Goal: Task Accomplishment & Management: Complete application form

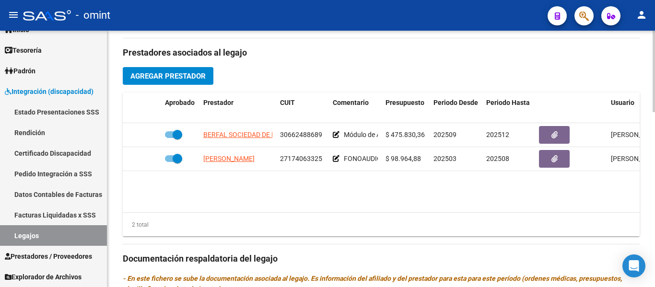
scroll to position [336, 0]
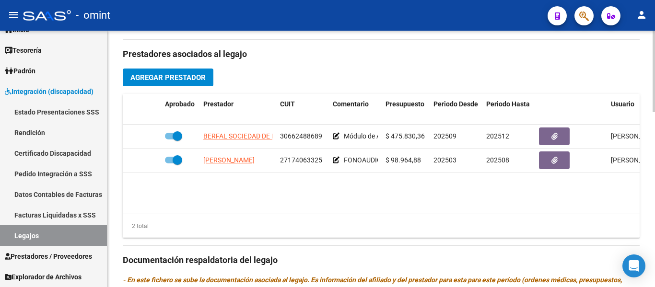
click at [186, 80] on span "Agregar Prestador" at bounding box center [167, 77] width 75 height 9
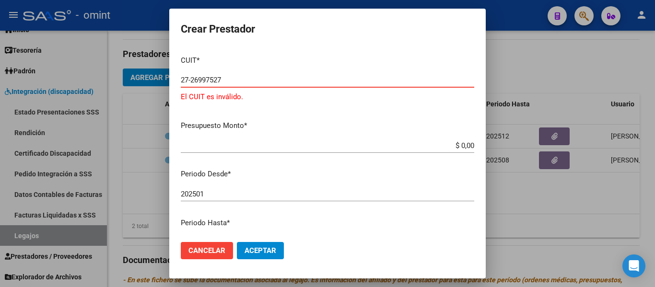
type input "27-26997527"
click at [466, 146] on input "$ 0,00" at bounding box center [328, 146] width 294 height 9
click at [451, 147] on input "$ 989.664,88" at bounding box center [328, 146] width 294 height 9
type input "$ 98.964,88"
drag, startPoint x: 201, startPoint y: 195, endPoint x: 207, endPoint y: 195, distance: 6.3
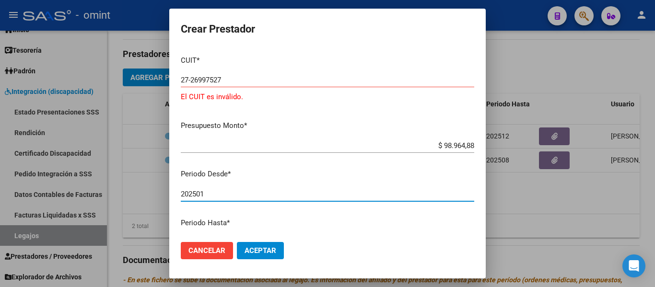
click at [207, 195] on input "202501" at bounding box center [328, 194] width 294 height 9
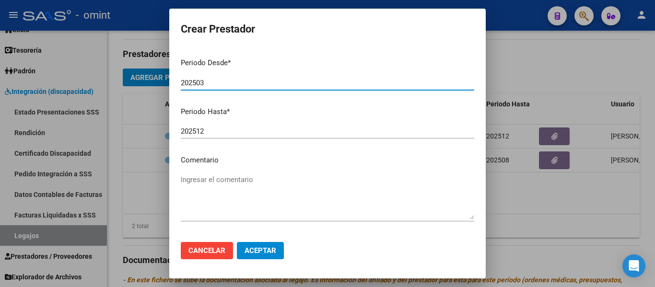
scroll to position [144, 0]
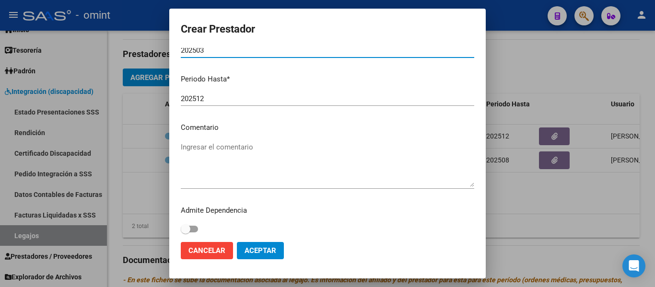
type input "202503"
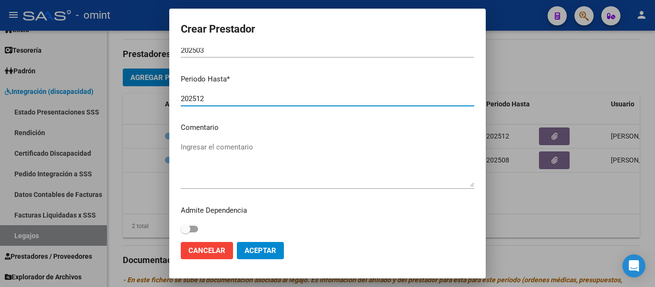
drag, startPoint x: 198, startPoint y: 100, endPoint x: 210, endPoint y: 100, distance: 12.5
click at [210, 100] on input "202512" at bounding box center [328, 99] width 294 height 9
type input "202508"
click at [215, 148] on textarea "Ingresar el comentario" at bounding box center [328, 164] width 294 height 45
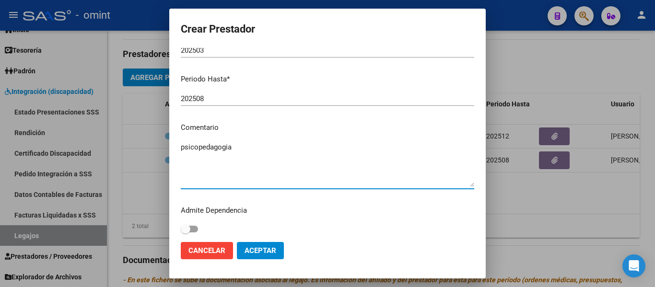
type textarea "psicopedagogia"
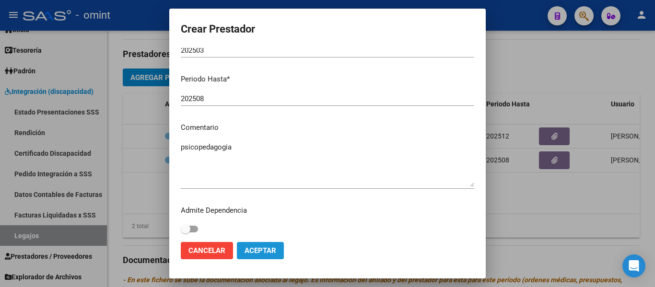
click at [263, 254] on span "Aceptar" at bounding box center [261, 251] width 32 height 9
click at [268, 256] on button "Aceptar" at bounding box center [260, 250] width 47 height 17
drag, startPoint x: 264, startPoint y: 249, endPoint x: 296, endPoint y: 225, distance: 38.8
click at [263, 249] on span "Aceptar" at bounding box center [261, 251] width 32 height 9
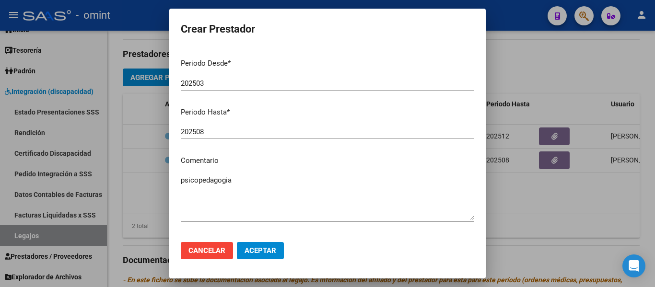
scroll to position [0, 0]
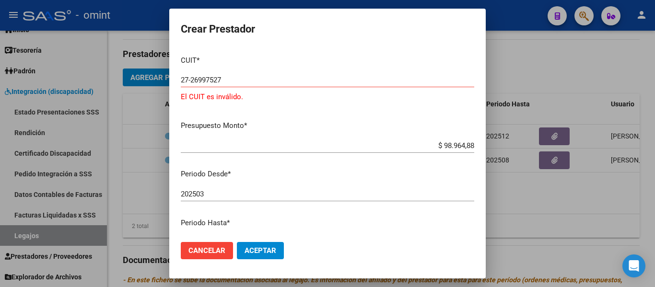
click at [225, 81] on input "27-26997527" at bounding box center [328, 80] width 294 height 9
click at [266, 255] on span "Aceptar" at bounding box center [261, 251] width 32 height 9
click at [268, 249] on span "Aceptar" at bounding box center [261, 251] width 32 height 9
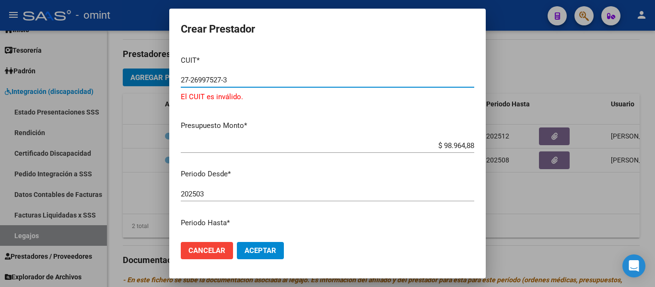
click at [226, 78] on input "27-26997527-3" at bounding box center [328, 80] width 294 height 9
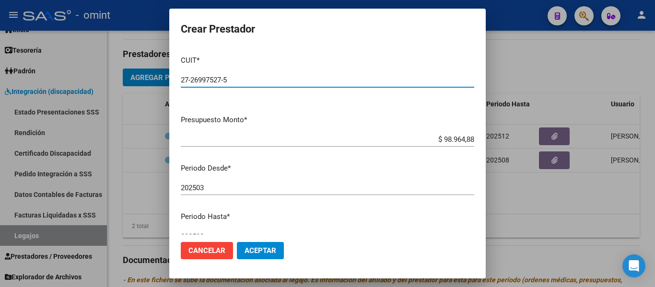
type input "27-26997527-5"
click at [261, 254] on span "Aceptar" at bounding box center [261, 251] width 32 height 9
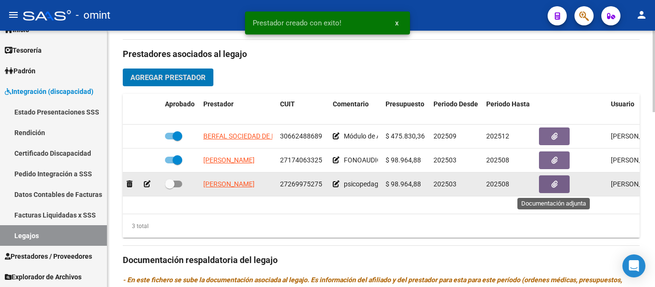
click at [552, 185] on icon "button" at bounding box center [555, 184] width 6 height 7
click at [178, 180] on label at bounding box center [173, 184] width 17 height 12
click at [170, 188] on input "checkbox" at bounding box center [169, 188] width 0 height 0
checkbox input "true"
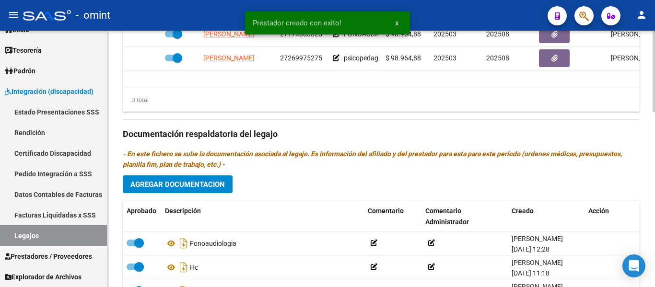
scroll to position [480, 0]
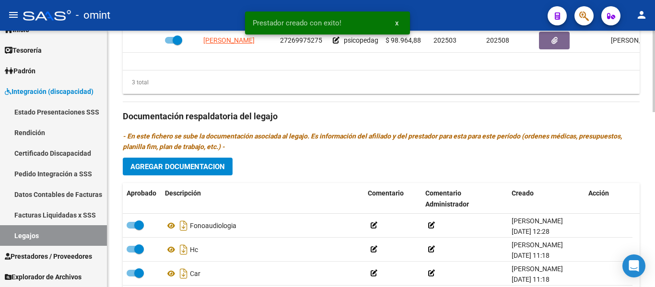
click at [206, 164] on span "Agregar Documentacion" at bounding box center [177, 167] width 95 height 9
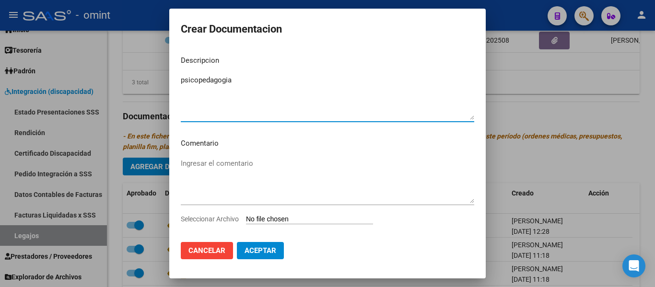
type textarea "psicopedagogia"
click at [287, 219] on input "Seleccionar Archivo" at bounding box center [309, 219] width 127 height 9
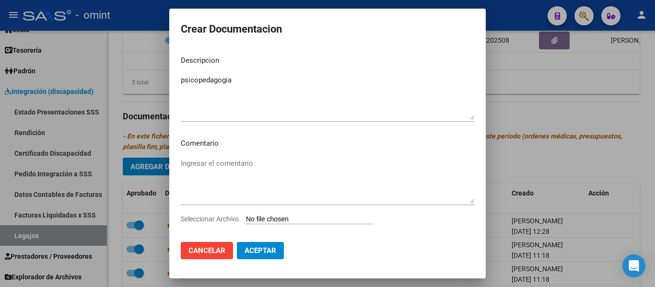
type input "C:\fakepath\psicope prestacion (2).pdf"
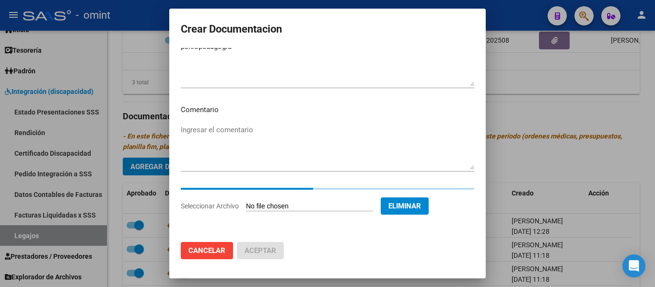
scroll to position [17, 0]
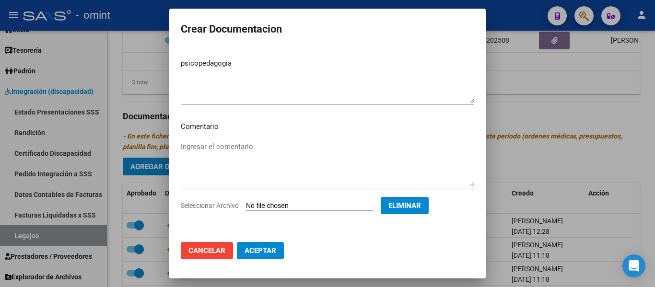
click at [264, 250] on span "Aceptar" at bounding box center [261, 251] width 32 height 9
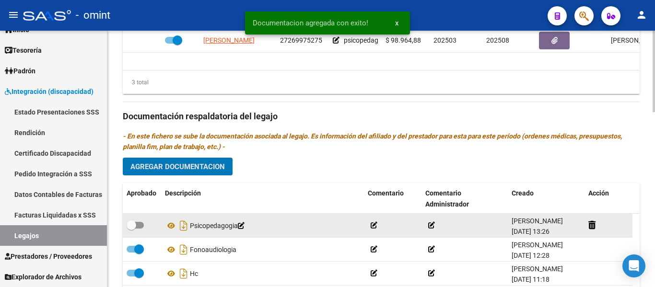
click at [130, 225] on span at bounding box center [132, 226] width 10 height 10
click at [131, 229] on input "checkbox" at bounding box center [131, 229] width 0 height 0
checkbox input "true"
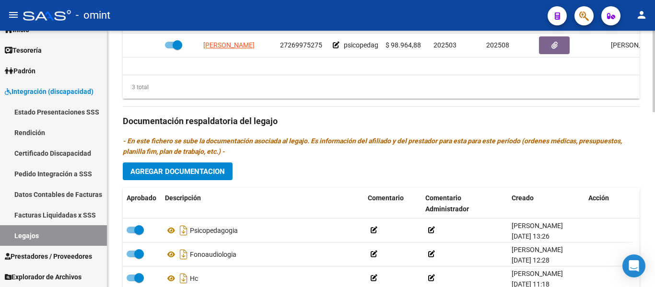
scroll to position [379, 0]
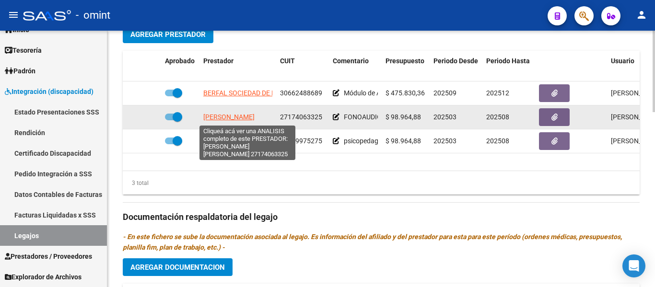
click at [251, 118] on span "[PERSON_NAME]" at bounding box center [228, 117] width 51 height 8
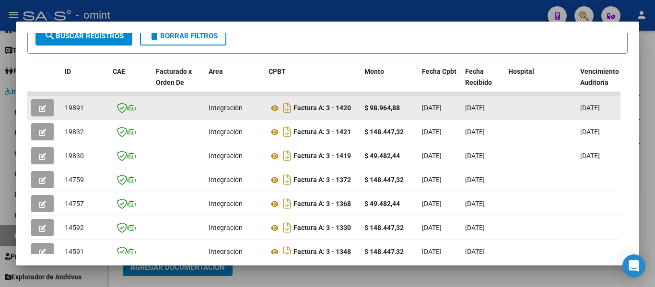
scroll to position [196, 0]
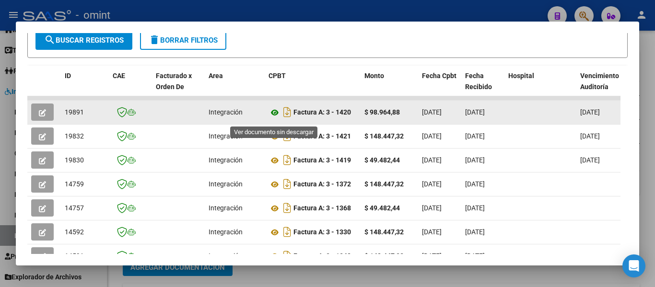
click at [273, 116] on icon at bounding box center [275, 113] width 12 height 12
click at [42, 115] on icon "button" at bounding box center [42, 112] width 7 height 7
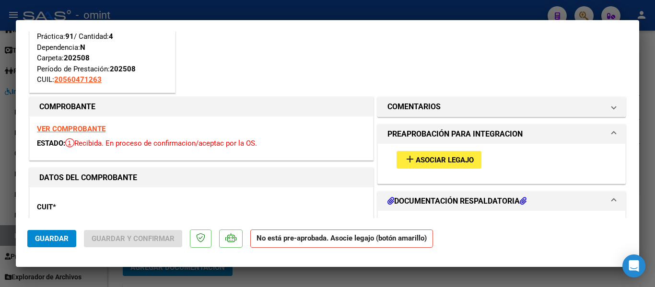
scroll to position [96, 0]
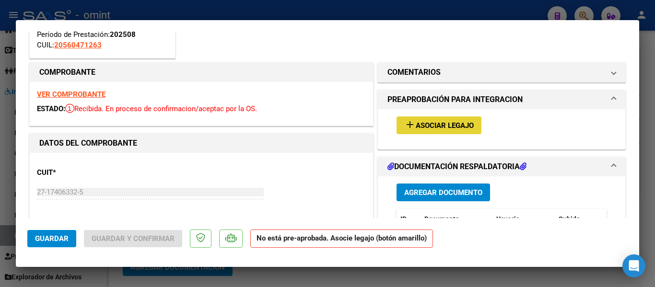
click at [434, 127] on span "Asociar Legajo" at bounding box center [445, 125] width 58 height 9
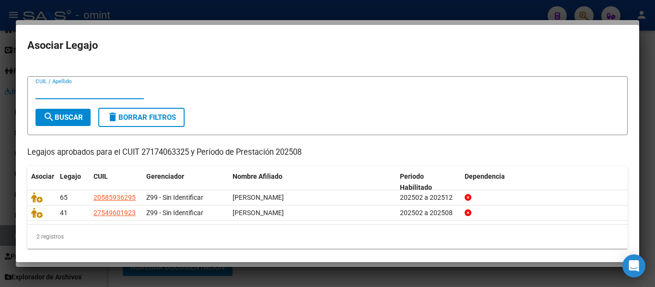
scroll to position [18, 0]
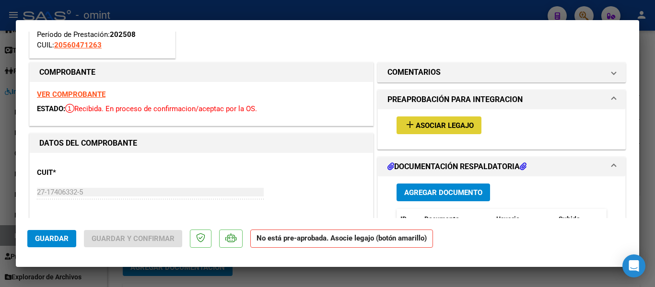
type input "$ 0,00"
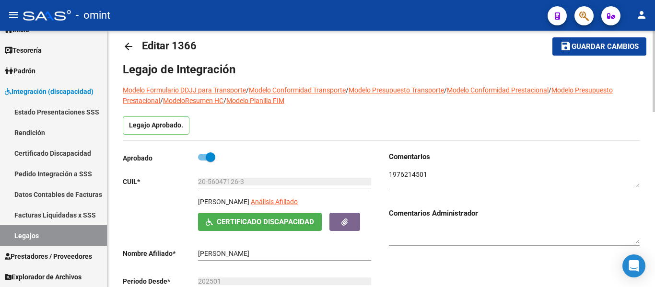
scroll to position [0, 0]
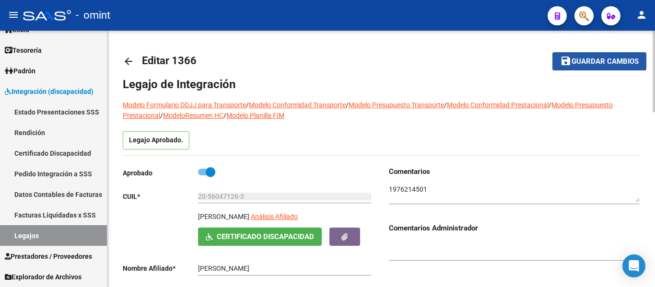
click at [597, 63] on span "Guardar cambios" at bounding box center [605, 62] width 67 height 9
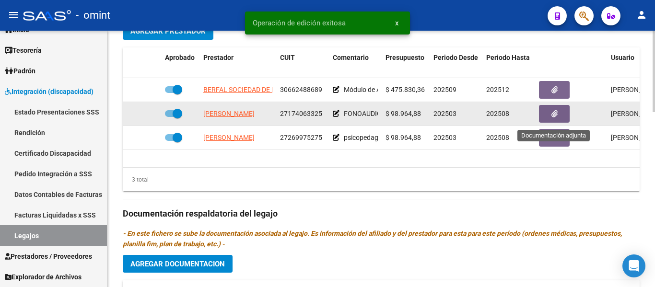
scroll to position [384, 0]
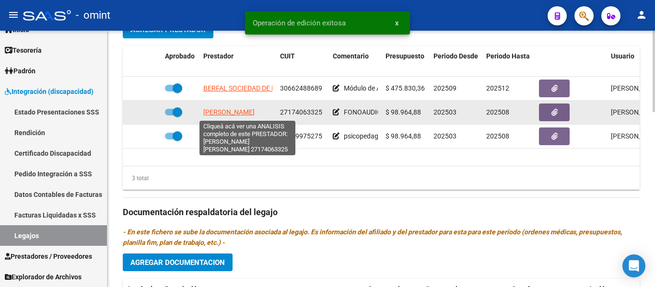
click at [222, 114] on span "[PERSON_NAME]" at bounding box center [228, 112] width 51 height 8
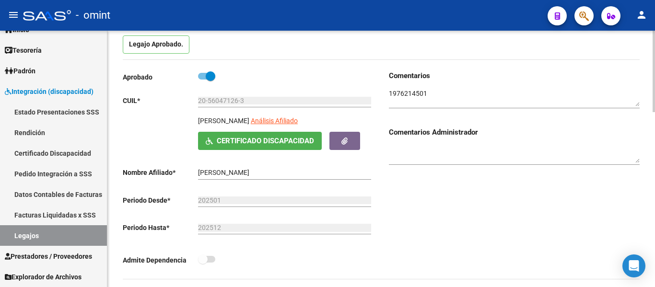
scroll to position [336, 0]
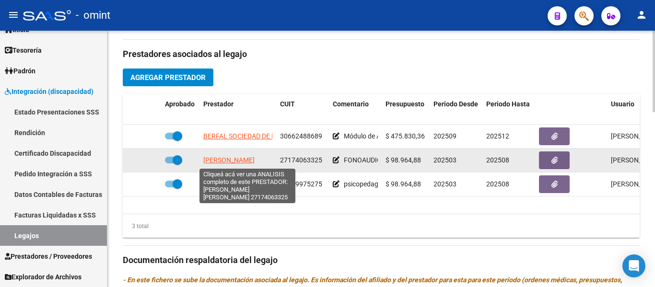
click at [225, 161] on span "[PERSON_NAME]" at bounding box center [228, 160] width 51 height 8
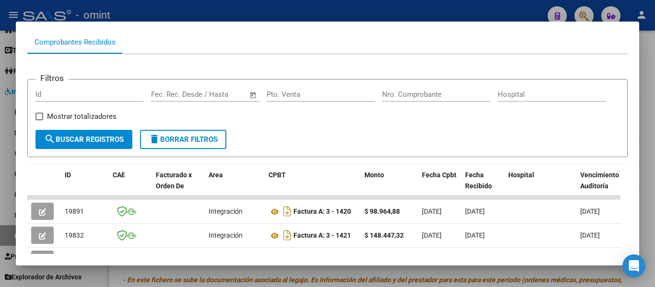
scroll to position [144, 0]
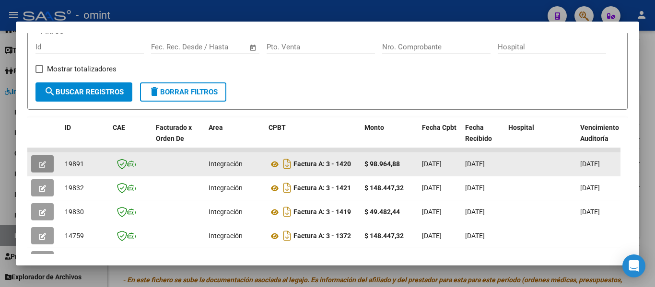
click at [37, 170] on button "button" at bounding box center [42, 163] width 23 height 17
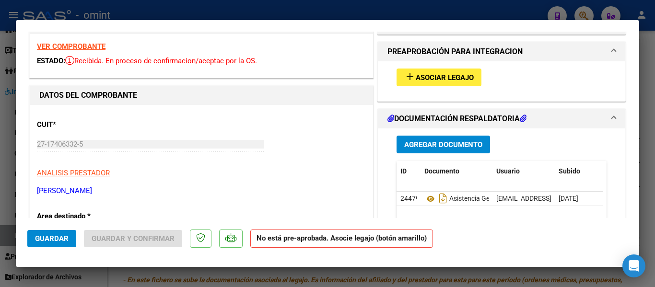
click at [446, 78] on span "Asociar Legajo" at bounding box center [445, 77] width 58 height 9
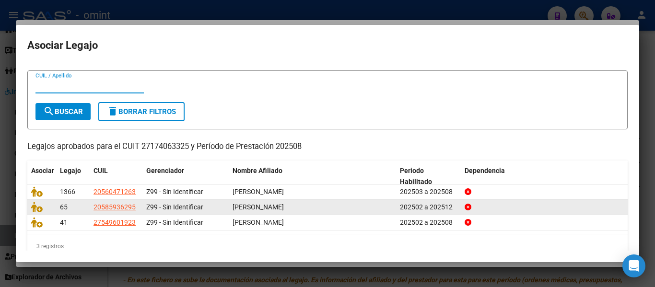
scroll to position [34, 0]
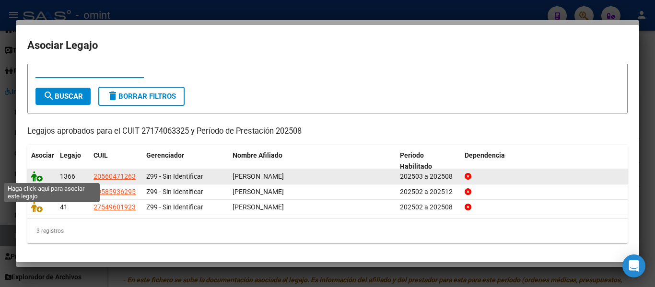
click at [36, 178] on icon at bounding box center [37, 176] width 12 height 11
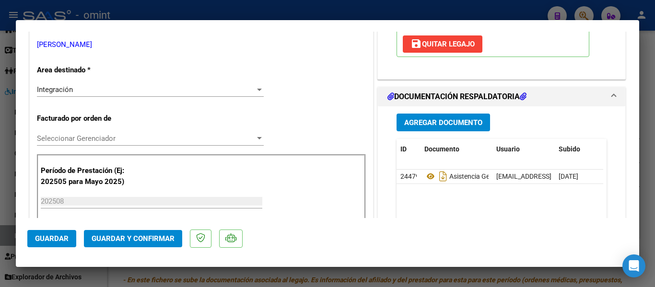
scroll to position [336, 0]
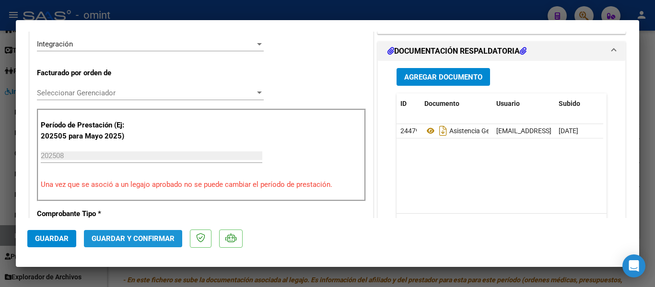
click at [166, 237] on span "Guardar y Confirmar" at bounding box center [133, 239] width 83 height 9
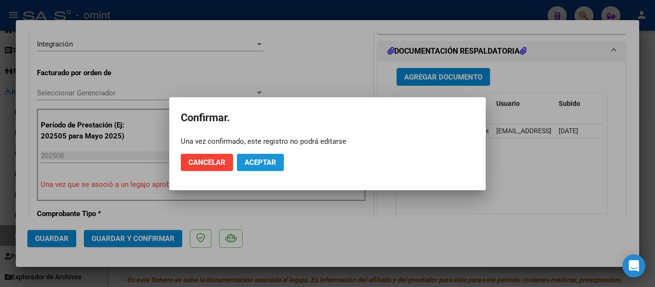
click at [269, 158] on span "Aceptar" at bounding box center [261, 162] width 32 height 9
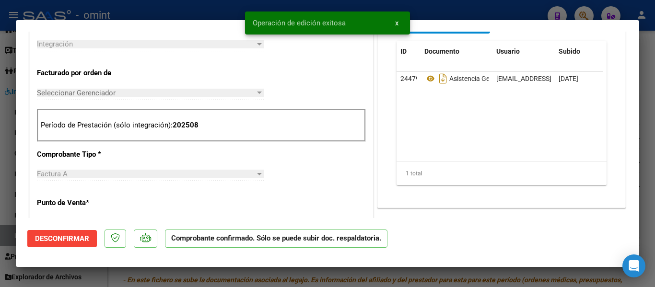
type input "$ 0,00"
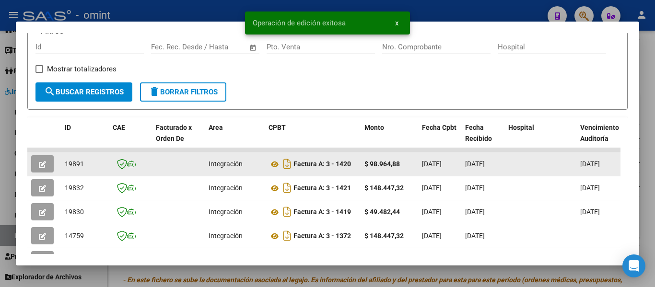
drag, startPoint x: 63, startPoint y: 168, endPoint x: 91, endPoint y: 172, distance: 28.6
click at [93, 172] on datatable-body-cell "19891" at bounding box center [85, 165] width 48 height 24
copy span "19891"
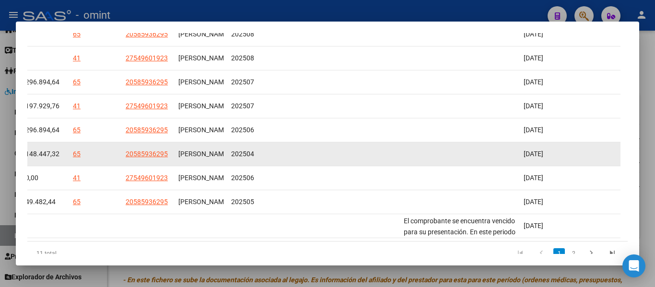
scroll to position [244, 0]
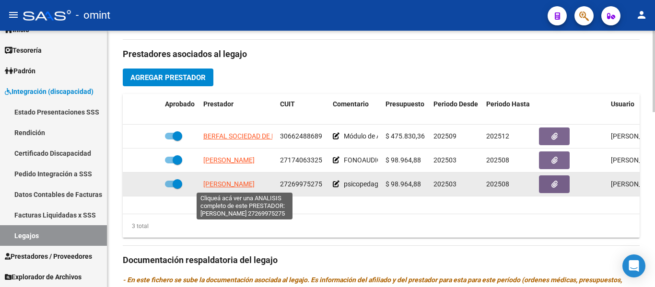
click at [231, 181] on span "[PERSON_NAME]" at bounding box center [228, 184] width 51 height 8
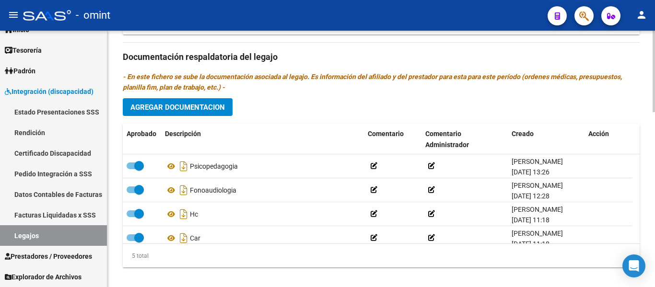
scroll to position [551, 0]
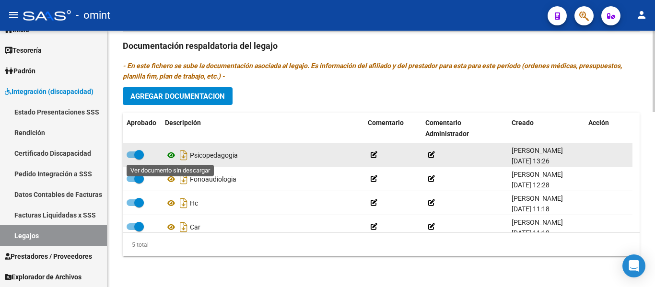
click at [171, 157] on icon at bounding box center [171, 156] width 12 height 12
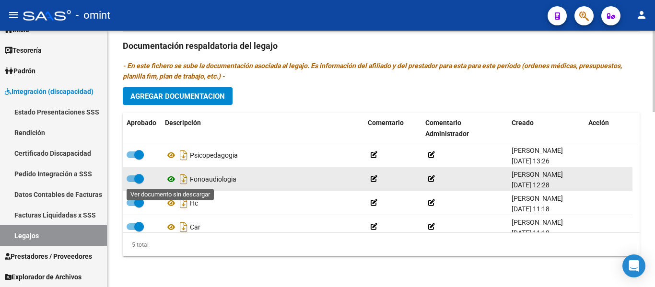
click at [170, 179] on icon at bounding box center [171, 180] width 12 height 12
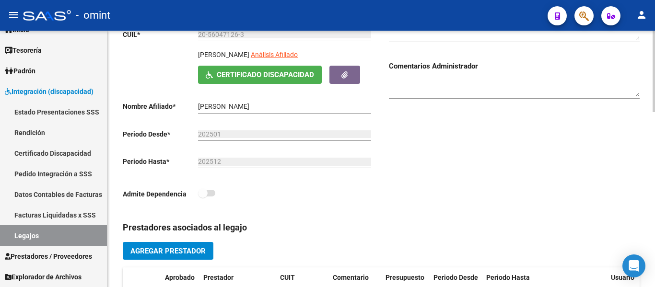
scroll to position [119, 0]
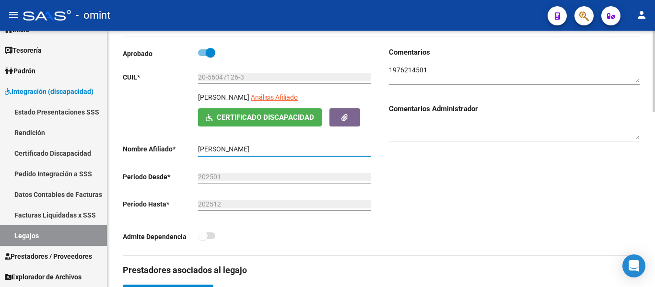
drag, startPoint x: 255, startPoint y: 152, endPoint x: 191, endPoint y: 145, distance: 64.6
click at [191, 145] on app-form-text-field "Nombre Afiliado * [PERSON_NAME] el nombre" at bounding box center [247, 149] width 249 height 8
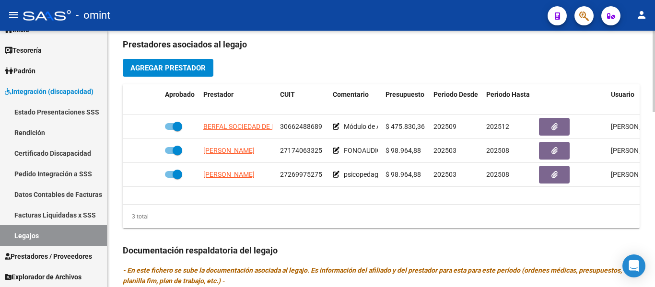
scroll to position [359, 0]
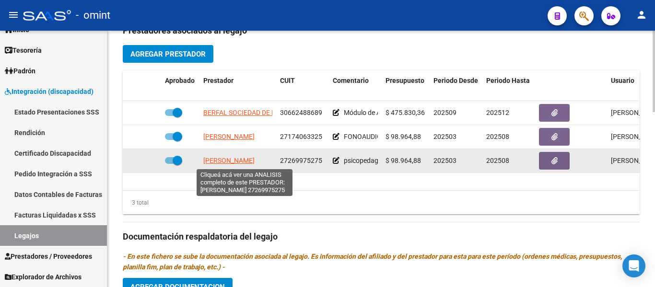
click at [252, 159] on span "[PERSON_NAME]" at bounding box center [228, 161] width 51 height 8
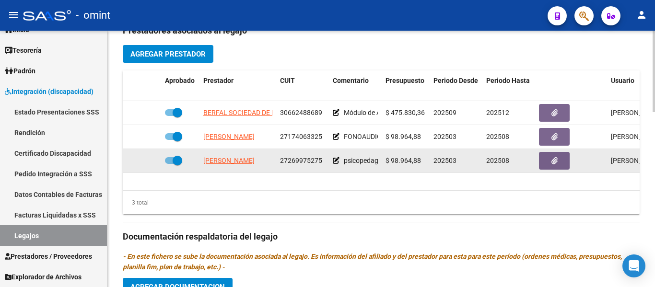
scroll to position [407, 0]
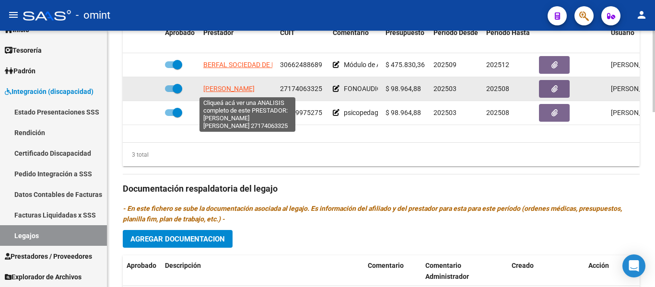
click at [245, 87] on span "[PERSON_NAME]" at bounding box center [228, 89] width 51 height 8
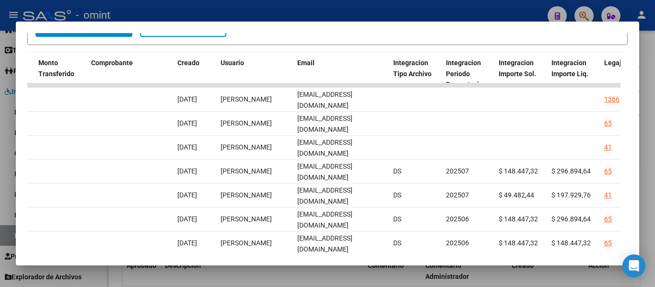
scroll to position [196, 0]
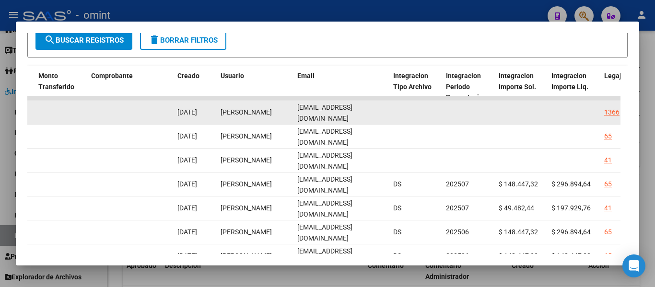
drag, startPoint x: 297, startPoint y: 118, endPoint x: 367, endPoint y: 122, distance: 70.7
click at [374, 121] on datatable-body-cell "[EMAIL_ADDRESS][DOMAIN_NAME]" at bounding box center [342, 113] width 96 height 24
copy span "[EMAIL_ADDRESS][DOMAIN_NAME]"
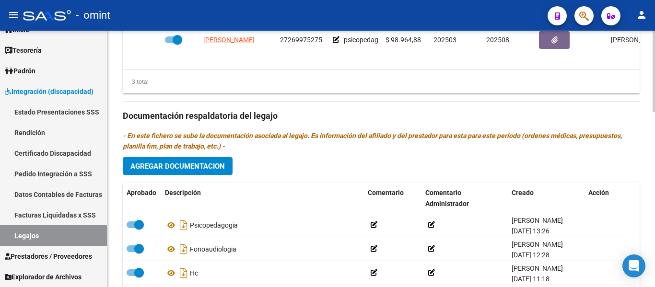
scroll to position [455, 0]
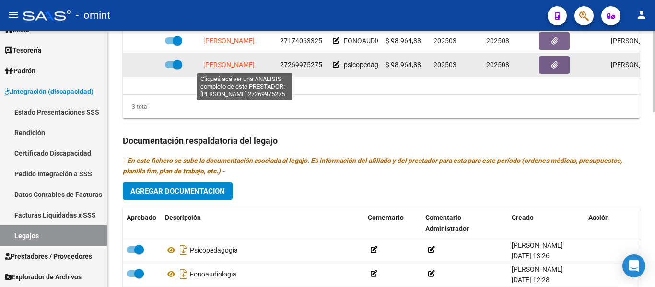
click at [255, 63] on span "[PERSON_NAME]" at bounding box center [228, 65] width 51 height 8
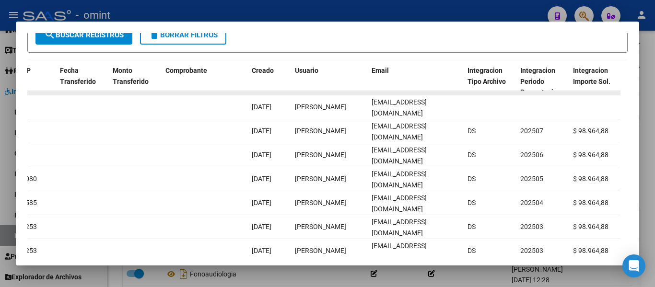
scroll to position [172, 0]
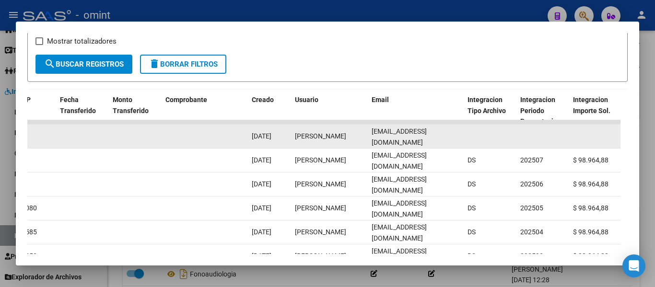
drag, startPoint x: 461, startPoint y: 138, endPoint x: 398, endPoint y: 139, distance: 62.9
click at [368, 140] on datatable-body-cell "[EMAIL_ADDRESS][DOMAIN_NAME]" at bounding box center [416, 137] width 96 height 24
copy span "[EMAIL_ADDRESS][DOMAIN_NAME]"
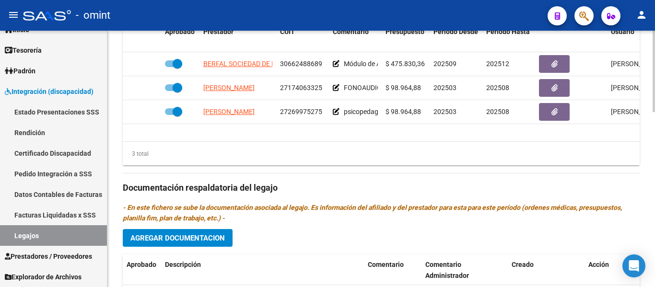
scroll to position [407, 0]
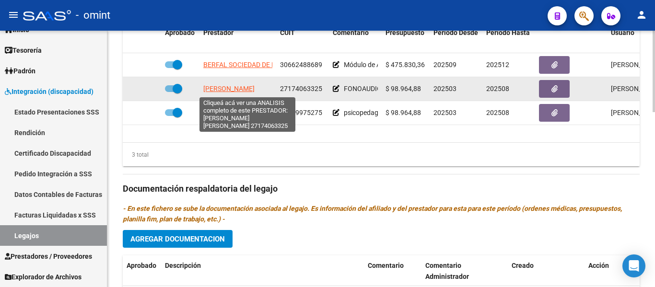
click at [242, 89] on span "[PERSON_NAME]" at bounding box center [228, 89] width 51 height 8
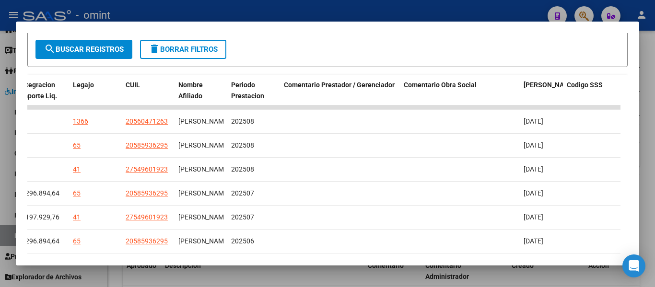
scroll to position [183, 0]
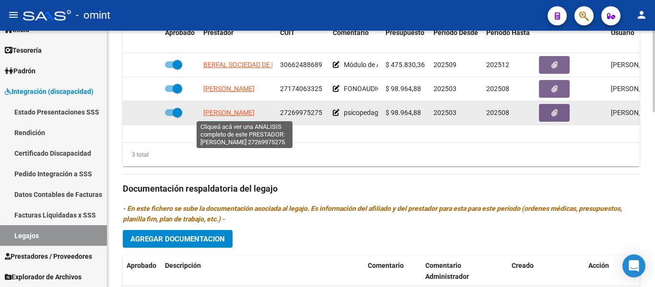
click at [245, 111] on span "[PERSON_NAME]" at bounding box center [228, 113] width 51 height 8
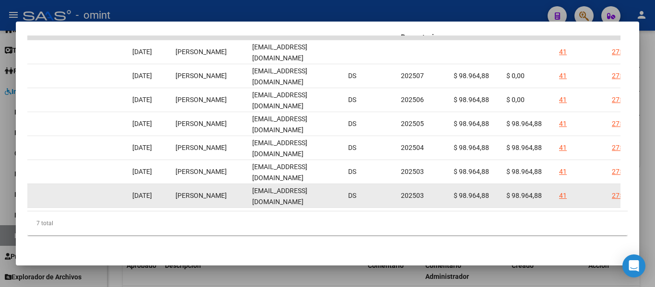
scroll to position [220, 0]
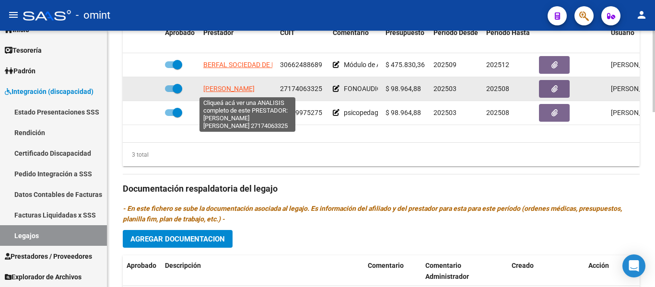
click at [254, 92] on span "[PERSON_NAME]" at bounding box center [228, 89] width 51 height 8
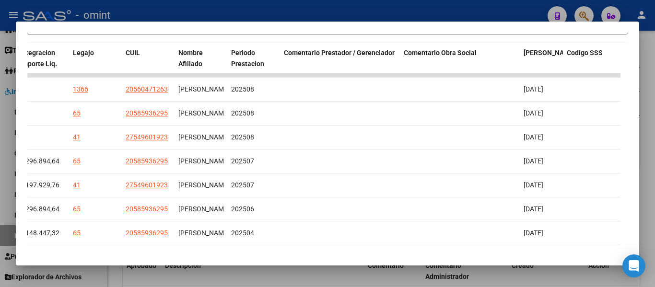
scroll to position [196, 0]
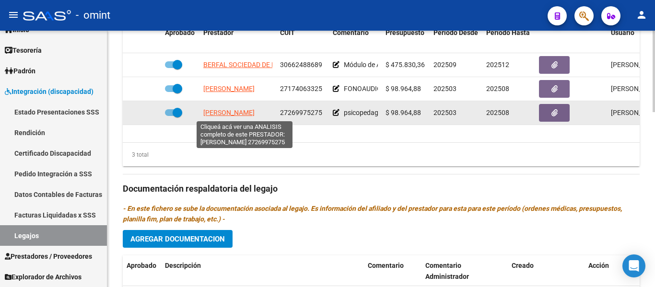
click at [255, 112] on span "[PERSON_NAME]" at bounding box center [228, 113] width 51 height 8
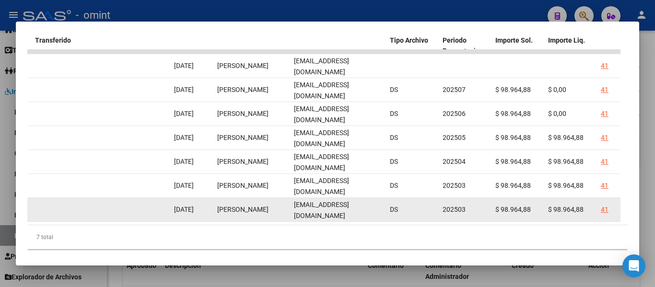
scroll to position [220, 0]
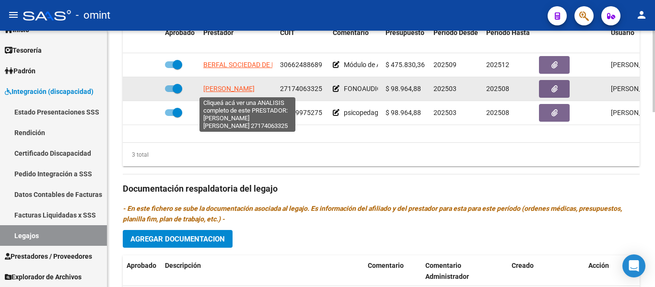
click at [255, 91] on span "[PERSON_NAME]" at bounding box center [228, 89] width 51 height 8
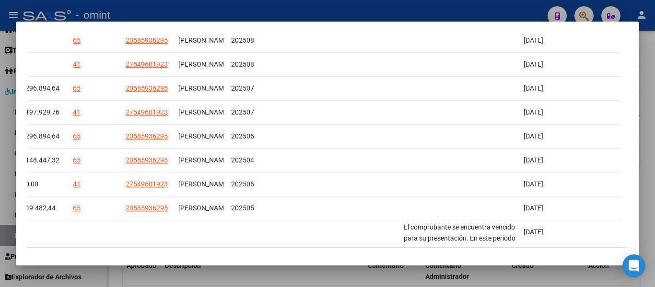
scroll to position [0, 1156]
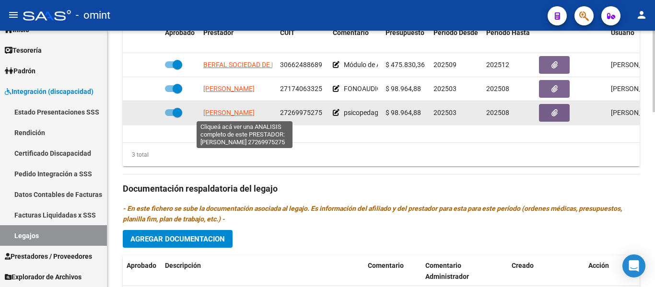
click at [241, 114] on span "[PERSON_NAME]" at bounding box center [228, 113] width 51 height 8
type textarea "27269975275"
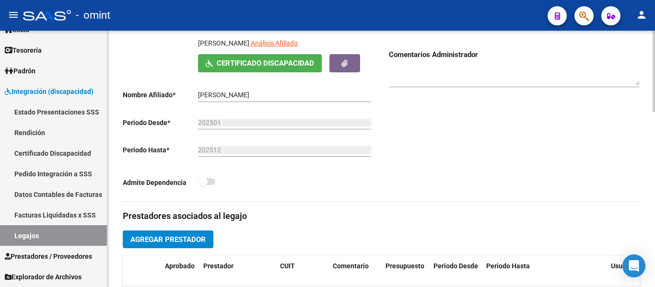
scroll to position [71, 0]
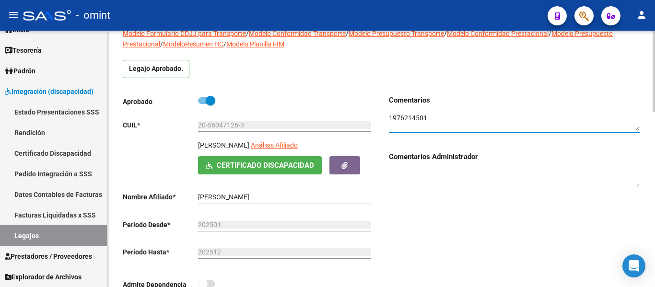
drag, startPoint x: 428, startPoint y: 119, endPoint x: 410, endPoint y: 119, distance: 18.7
click at [383, 115] on div "Comentarios Comentarios Administrador" at bounding box center [510, 199] width 259 height 209
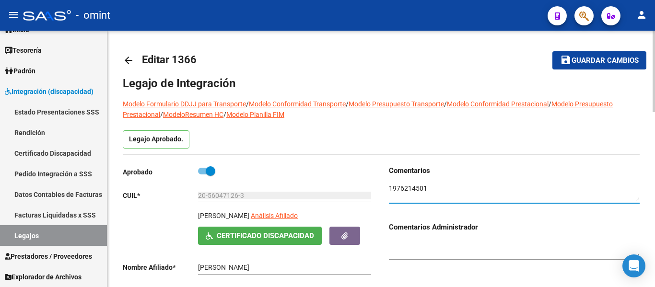
scroll to position [0, 0]
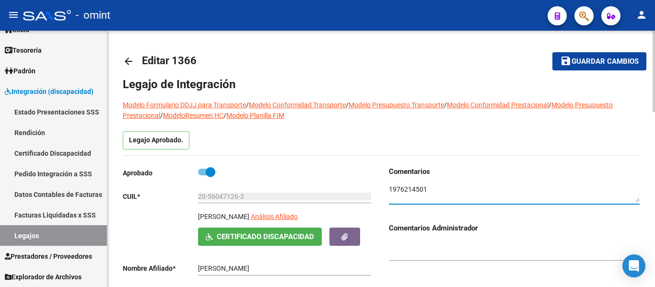
click at [595, 60] on span "Guardar cambios" at bounding box center [605, 62] width 67 height 9
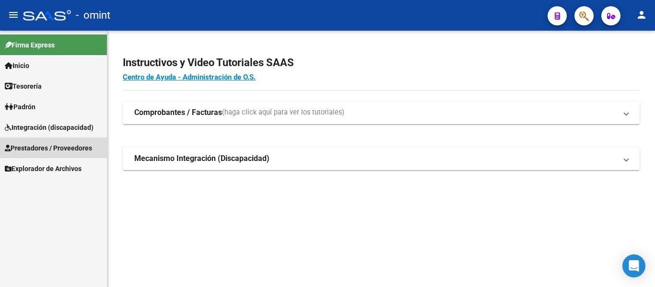
click at [56, 148] on span "Prestadores / Proveedores" at bounding box center [48, 148] width 87 height 11
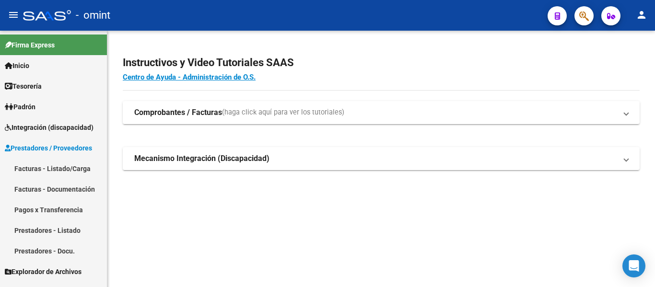
click at [69, 169] on link "Facturas - Listado/Carga" at bounding box center [53, 168] width 107 height 21
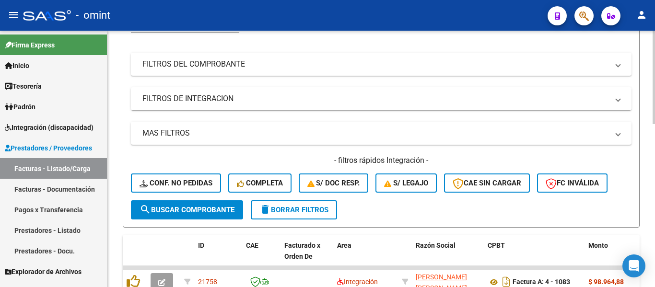
scroll to position [192, 0]
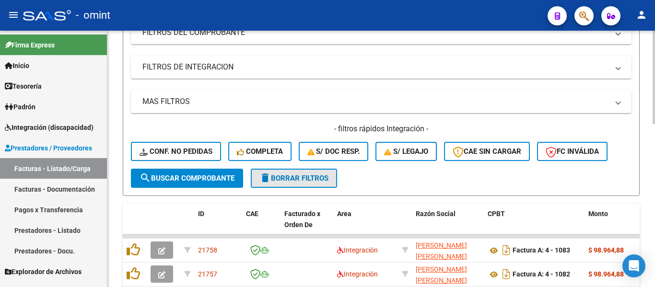
click at [317, 183] on button "delete Borrar Filtros" at bounding box center [294, 178] width 86 height 19
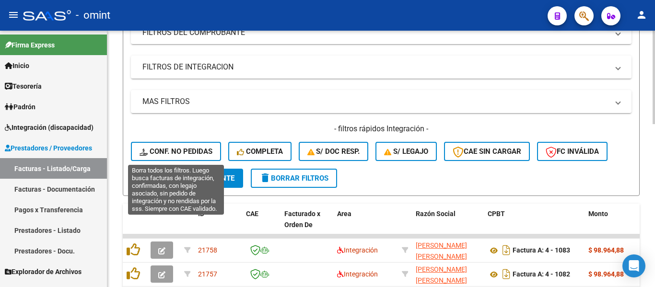
click at [178, 148] on span "Conf. no pedidas" at bounding box center [176, 151] width 73 height 9
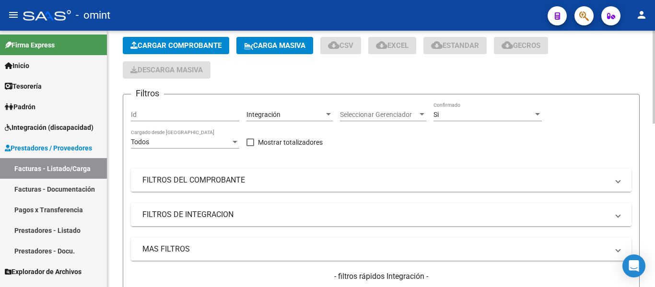
scroll to position [0, 0]
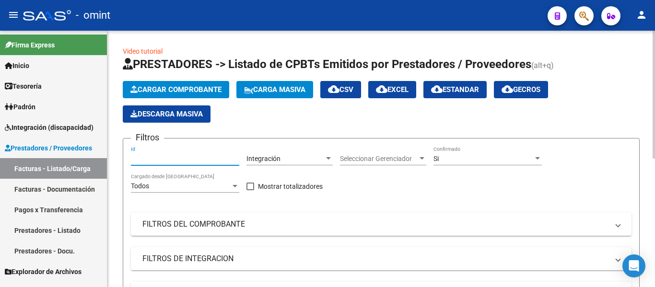
paste input "19891"
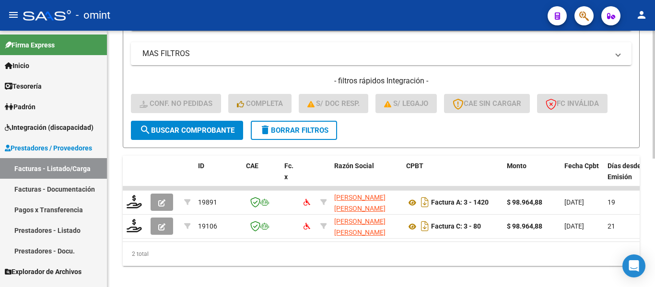
type input "19891"
click at [210, 131] on span "search Buscar Comprobante" at bounding box center [187, 130] width 95 height 9
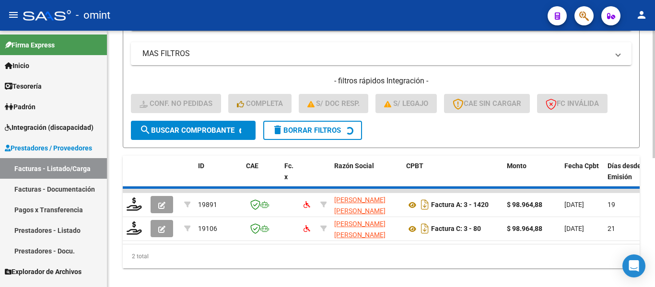
scroll to position [233, 0]
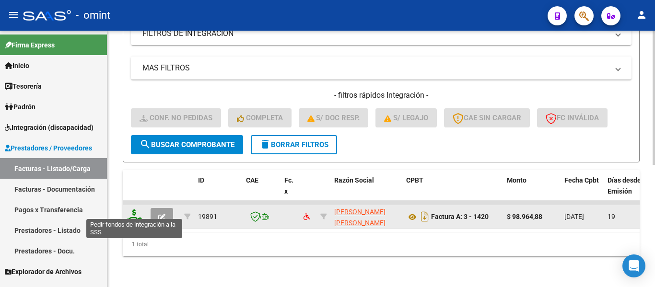
click at [134, 213] on icon at bounding box center [134, 216] width 15 height 13
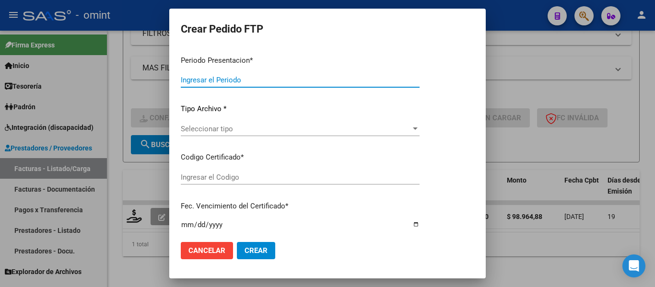
type input "202508"
type input "$ 98.964,88"
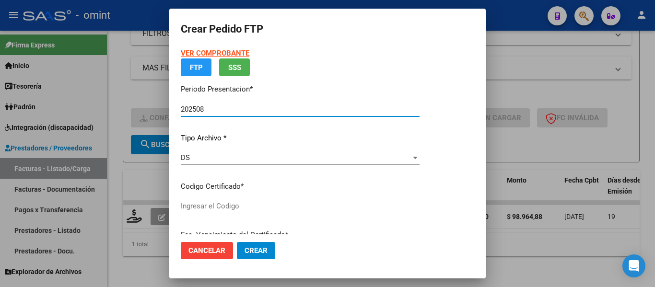
type input "5168460469"
type input "2027-07-01"
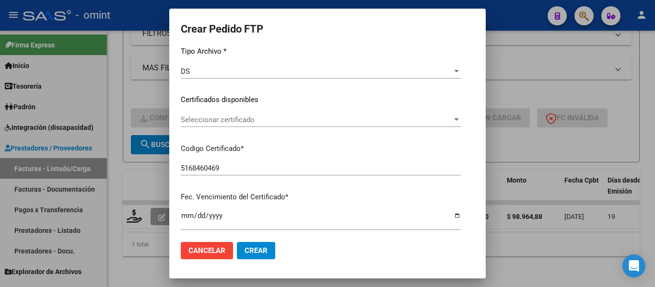
scroll to position [121, 0]
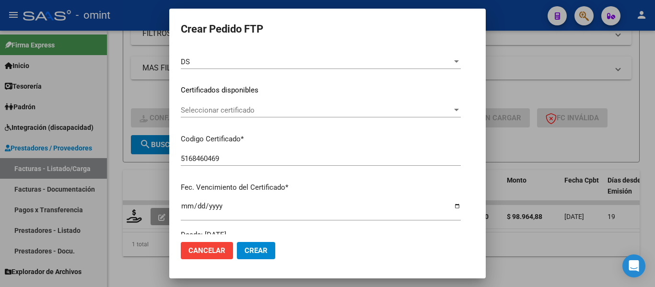
click at [259, 113] on span "Seleccionar certificado" at bounding box center [317, 110] width 272 height 9
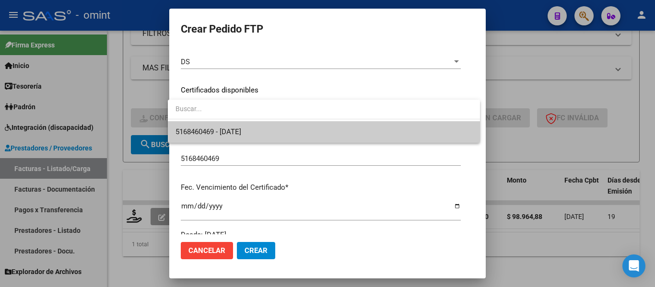
click at [258, 127] on span "5168460469 - 2027-07-01" at bounding box center [324, 132] width 297 height 22
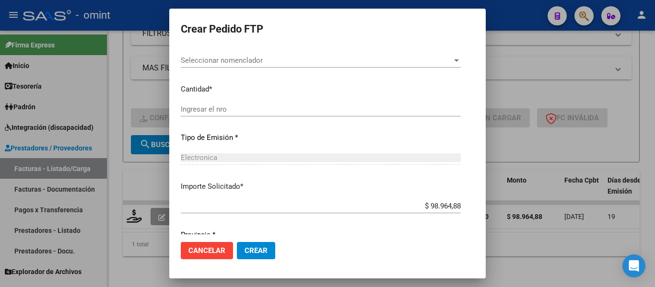
scroll to position [409, 0]
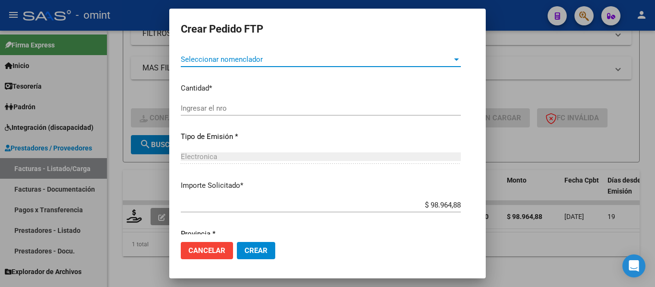
click at [278, 59] on span "Seleccionar nomenclador" at bounding box center [317, 59] width 272 height 9
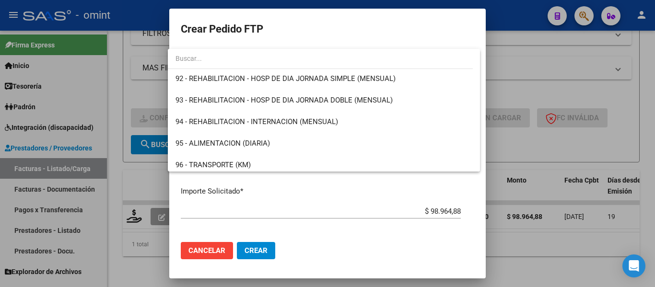
scroll to position [1919, 0]
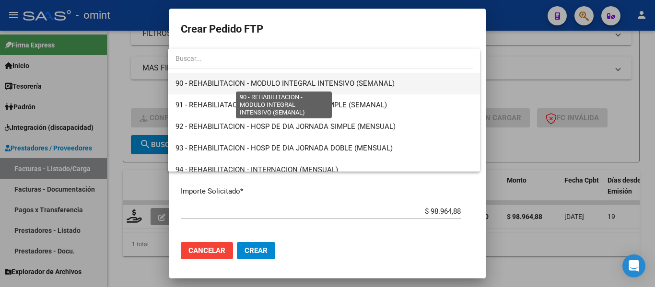
click at [314, 84] on span "90 - REHABILITACION - MODULO INTEGRAL INTENSIVO (SEMANAL)" at bounding box center [285, 83] width 219 height 9
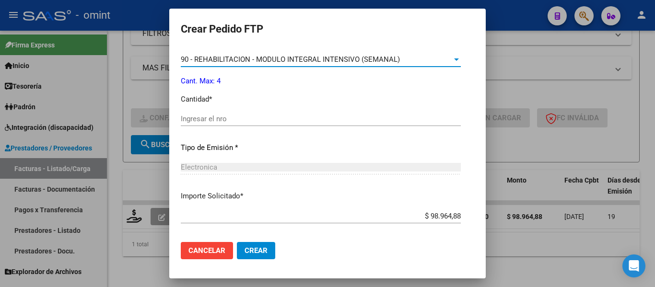
scroll to position [456, 0]
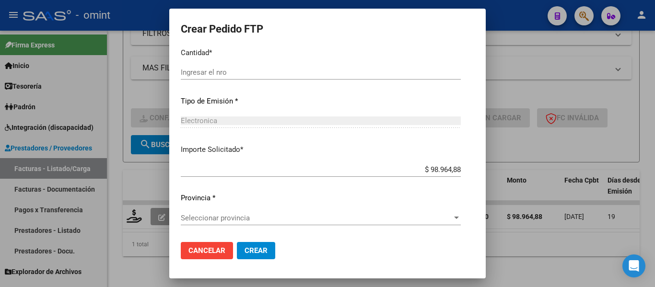
click at [221, 71] on input "Ingresar el nro" at bounding box center [321, 72] width 280 height 9
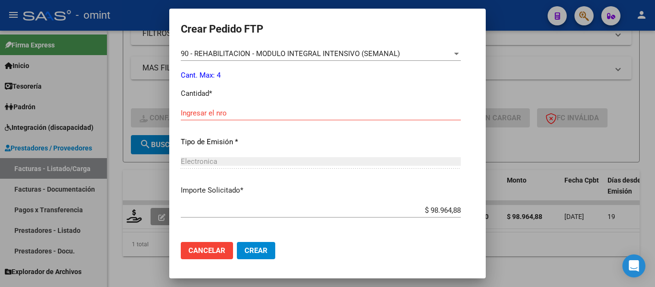
scroll to position [360, 0]
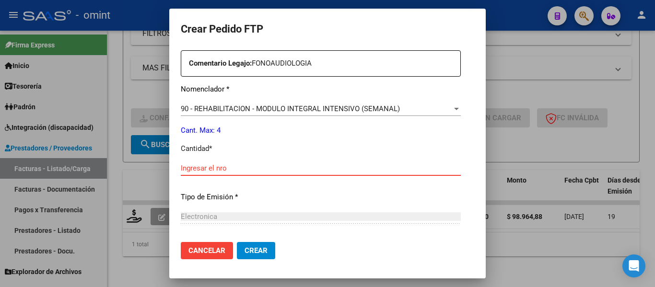
click at [201, 168] on input "Ingresar el nro" at bounding box center [321, 168] width 280 height 9
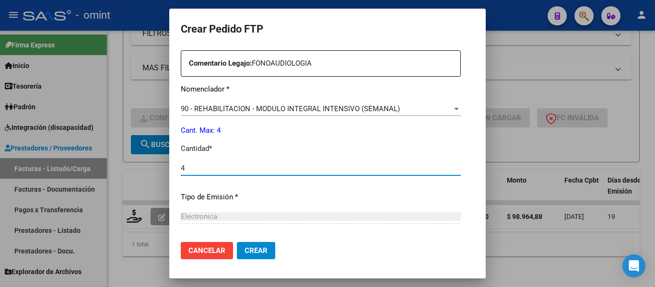
type input "4"
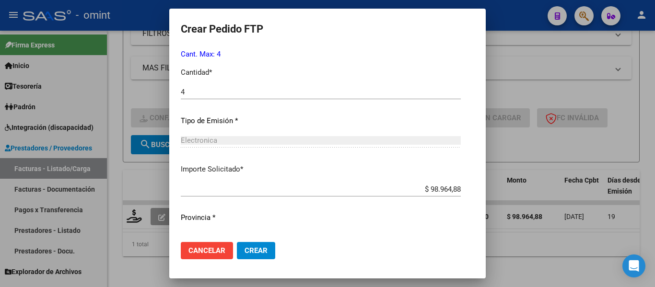
scroll to position [456, 0]
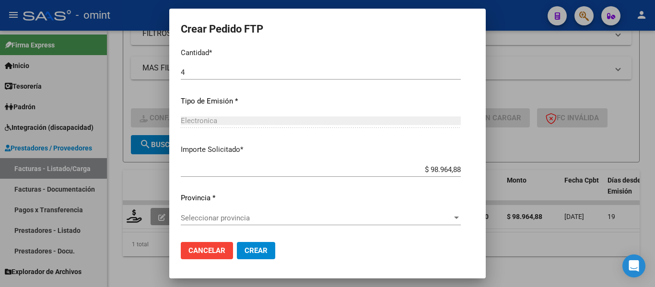
click at [241, 222] on div "Seleccionar provincia Seleccionar provincia" at bounding box center [321, 218] width 280 height 14
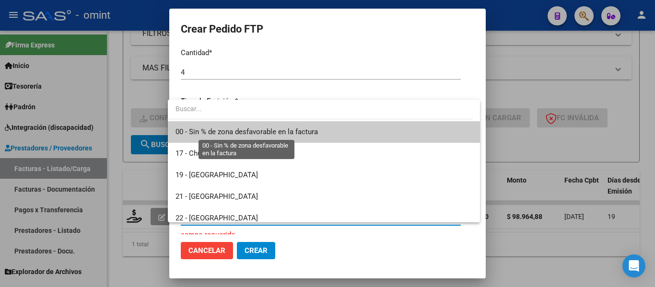
click at [253, 132] on span "00 - Sin % de zona desfavorable en la factura" at bounding box center [247, 132] width 142 height 9
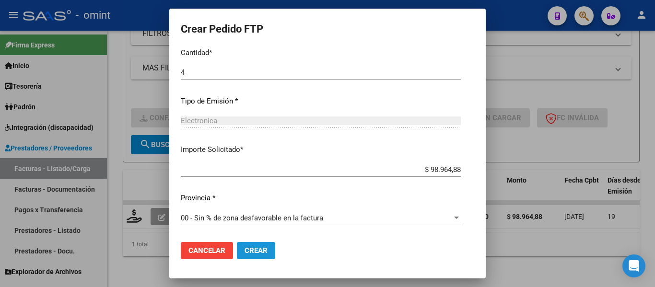
click at [252, 256] on button "Crear" at bounding box center [256, 250] width 38 height 17
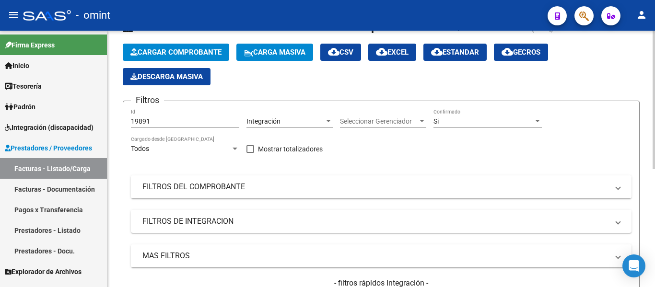
scroll to position [26, 0]
